Goal: Transaction & Acquisition: Purchase product/service

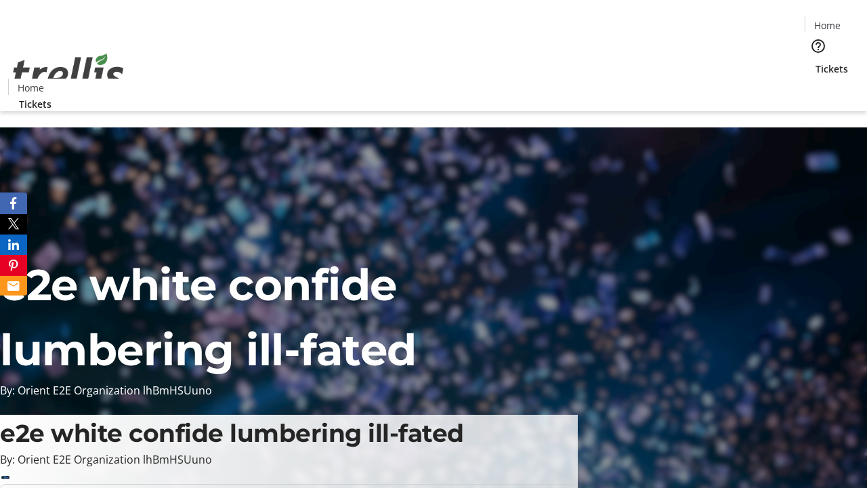
click at [815, 62] on span "Tickets" at bounding box center [831, 69] width 33 height 14
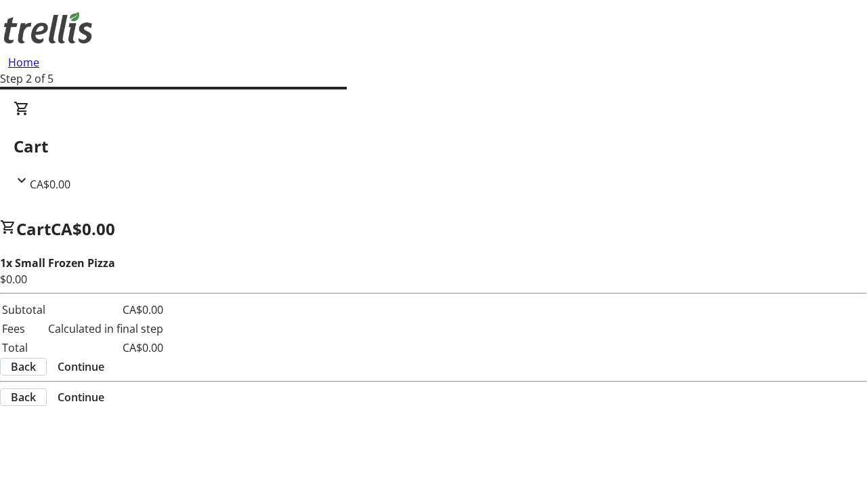
click at [104, 358] on span "Continue" at bounding box center [81, 366] width 47 height 16
